Goal: Information Seeking & Learning: Understand process/instructions

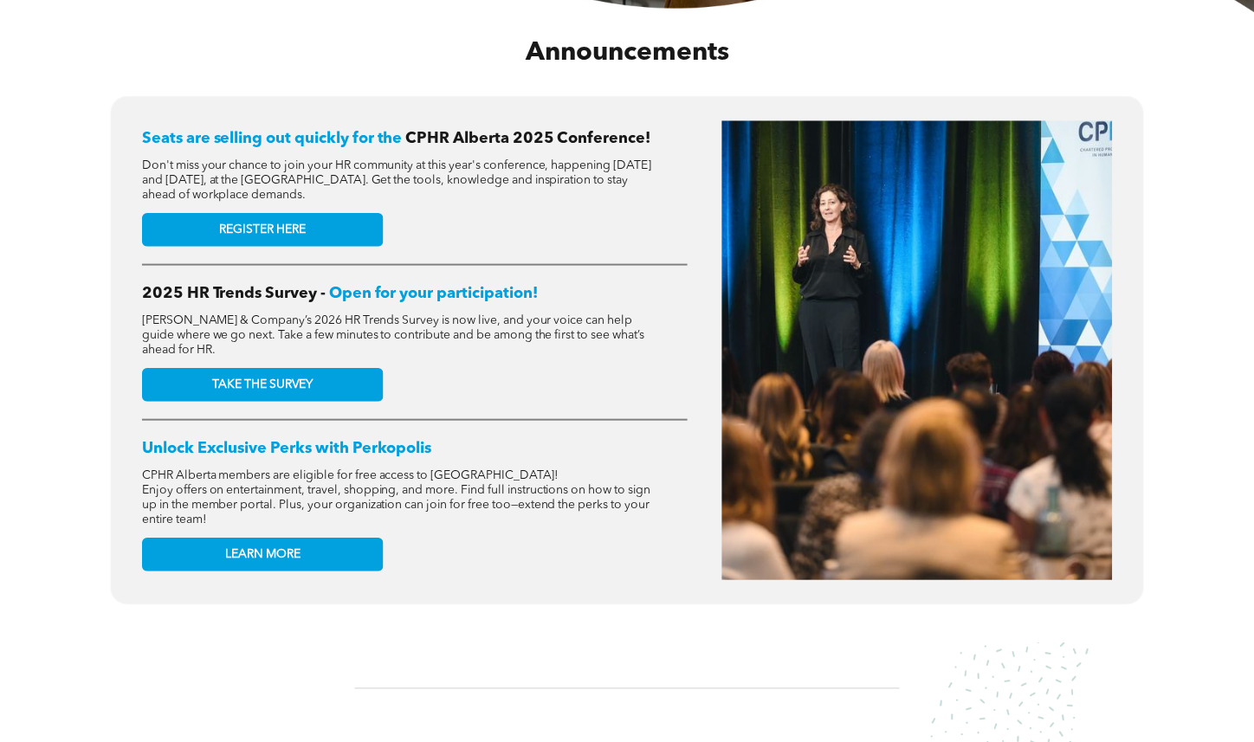
scroll to position [693, 0]
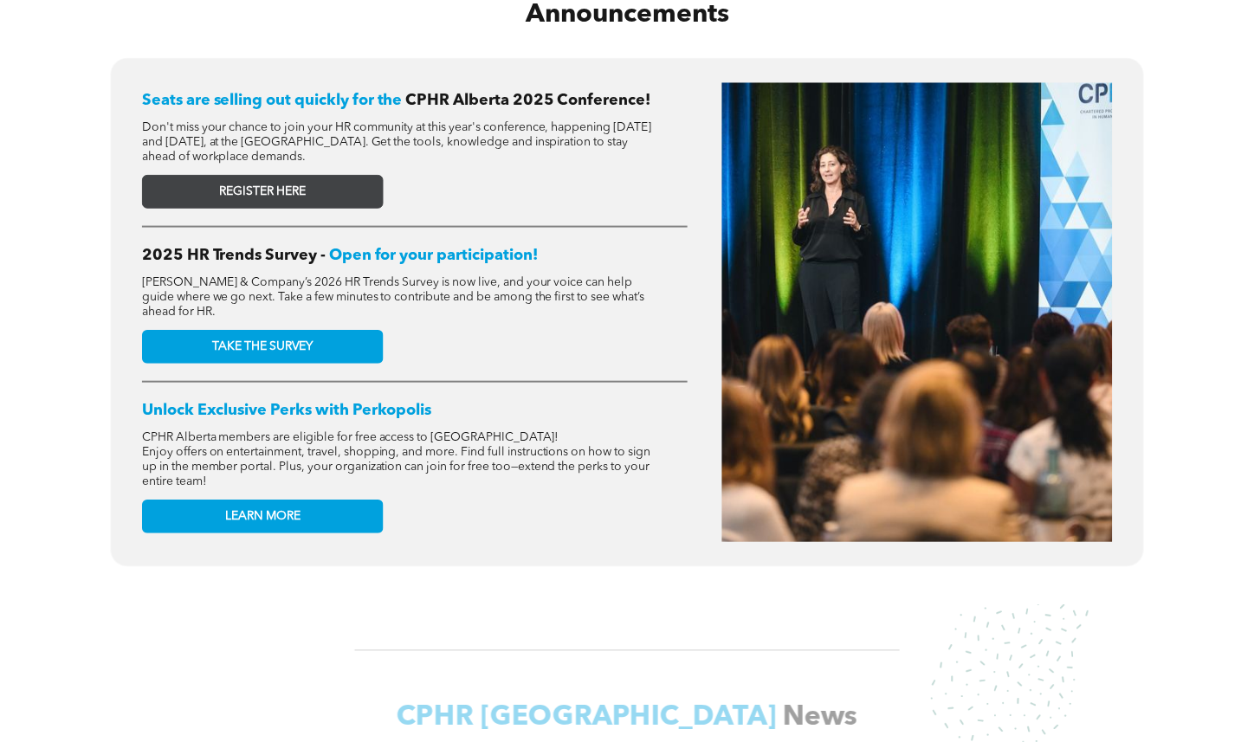
click at [321, 176] on link "REGISTER HERE" at bounding box center [263, 192] width 242 height 34
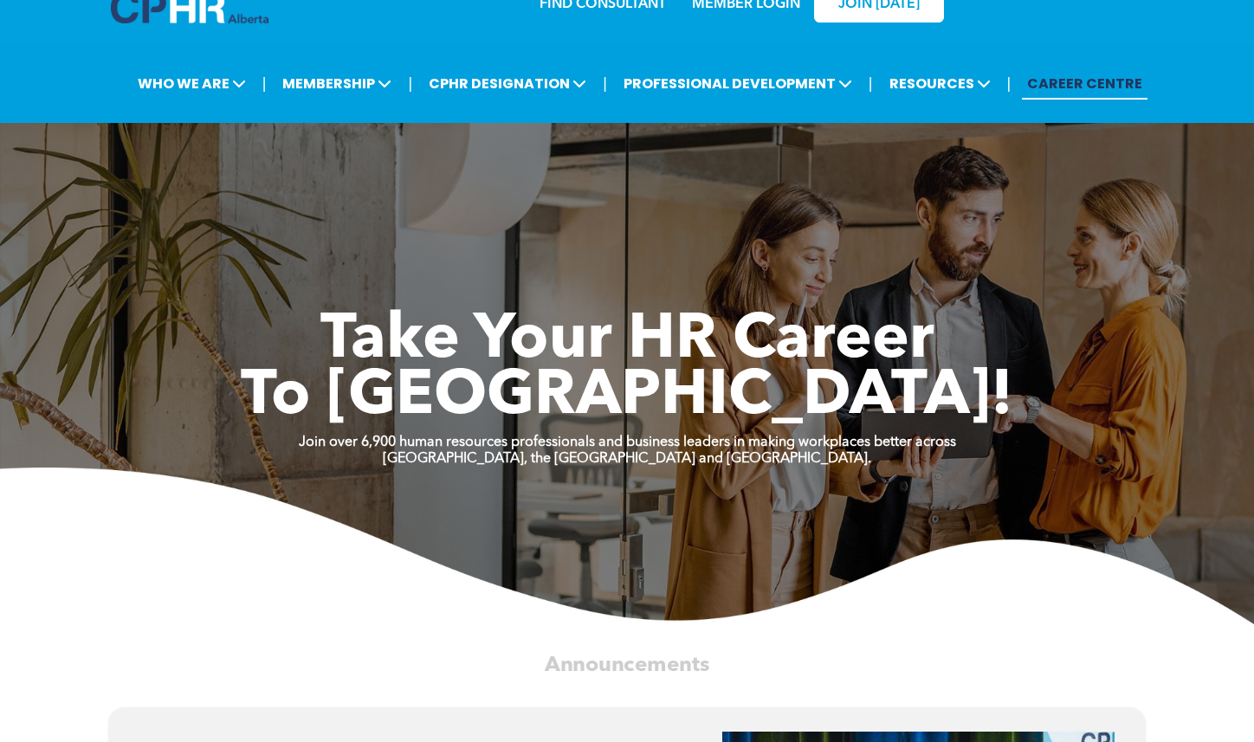
scroll to position [0, 0]
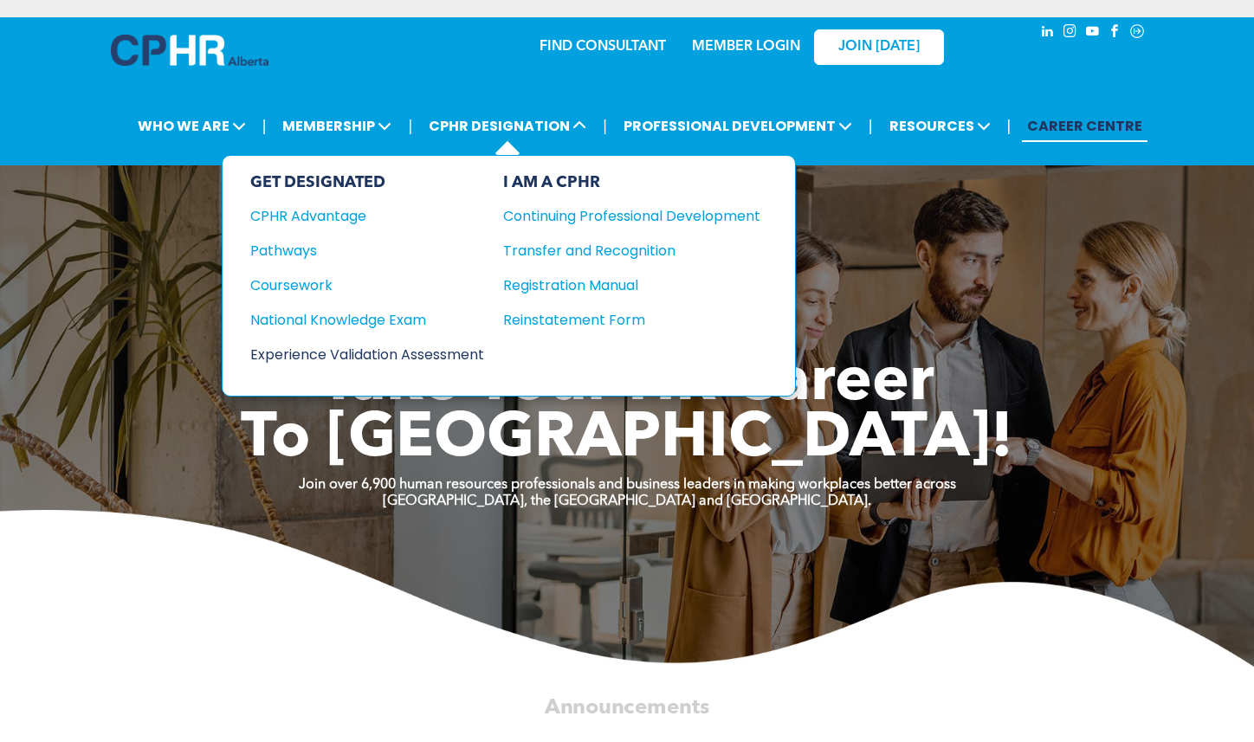
click at [385, 355] on div "Experience Validation Assessment" at bounding box center [355, 355] width 210 height 22
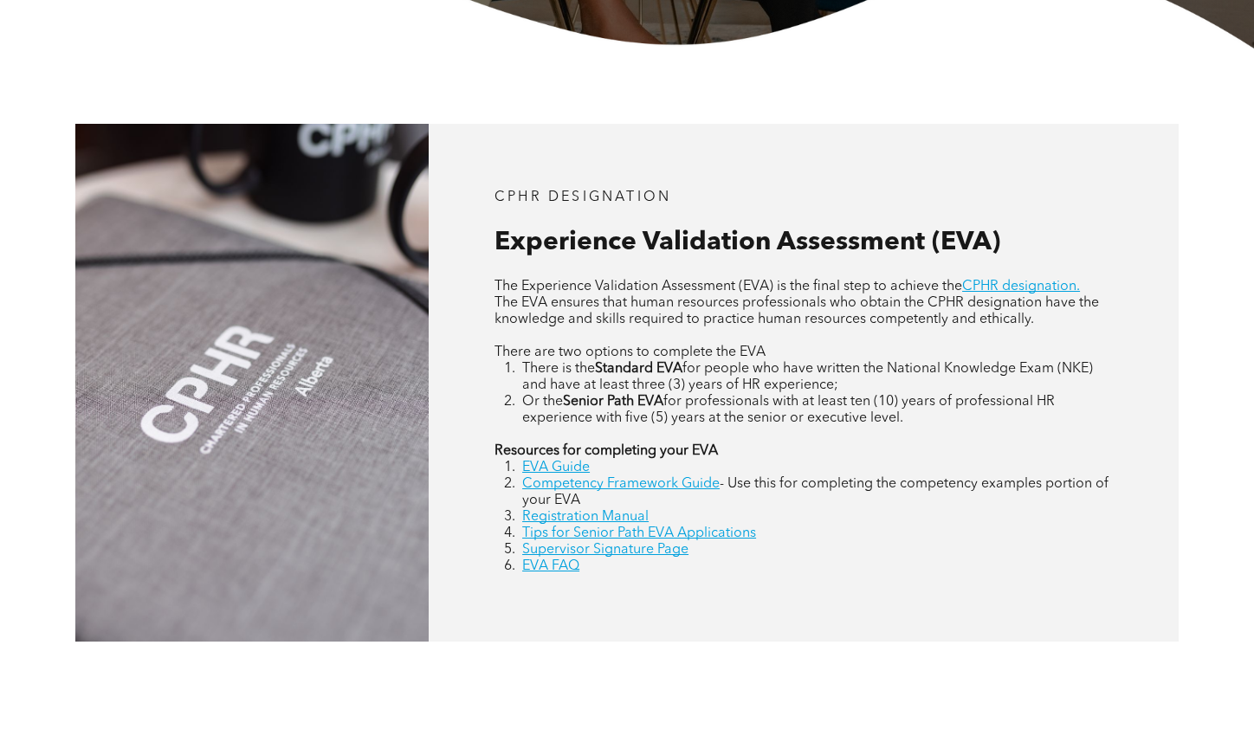
scroll to position [663, 0]
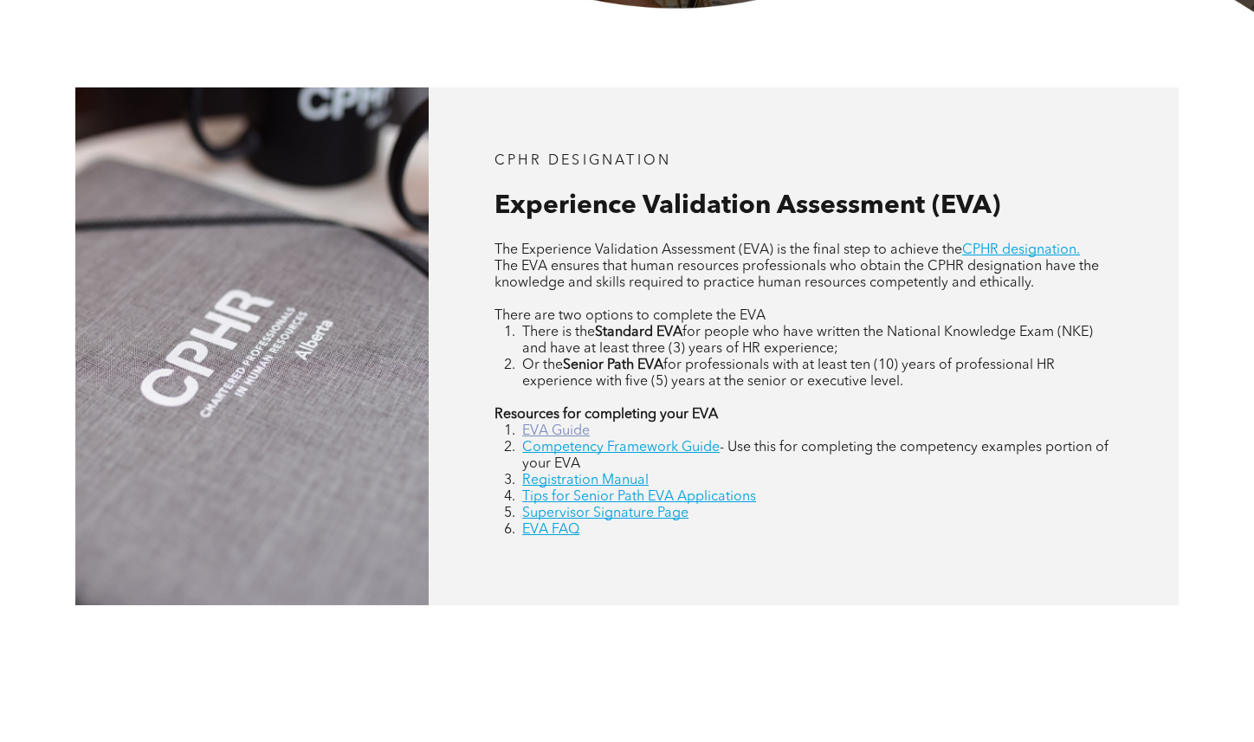
click at [557, 433] on link "EVA Guide" at bounding box center [556, 431] width 68 height 14
